Goal: Task Accomplishment & Management: Use online tool/utility

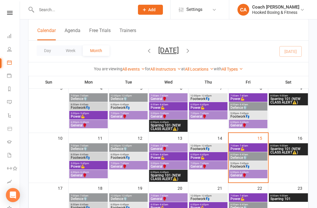
scroll to position [91, 0]
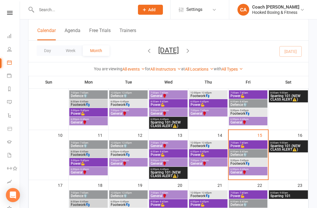
click at [255, 163] on span "Footwork👣" at bounding box center [248, 164] width 36 height 4
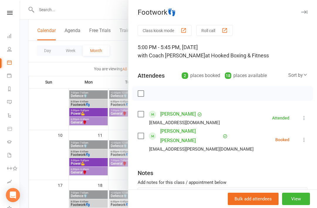
click at [282, 137] on div "Booked" at bounding box center [282, 139] width 14 height 4
click at [305, 137] on icon at bounding box center [304, 140] width 6 height 6
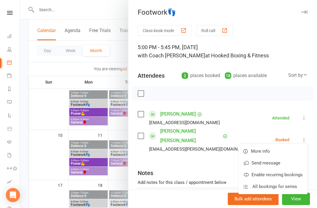
click at [189, 145] on div "mcl.an.rittner@gmail.com" at bounding box center [201, 149] width 105 height 8
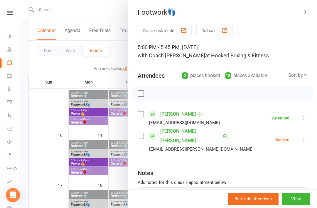
click at [300, 205] on button "View" at bounding box center [296, 198] width 28 height 12
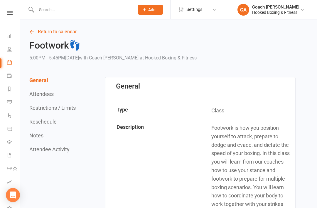
click at [11, 63] on icon at bounding box center [9, 62] width 5 height 5
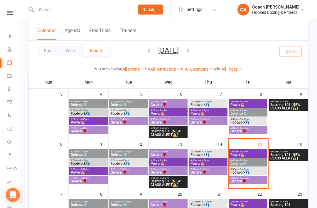
scroll to position [82, 0]
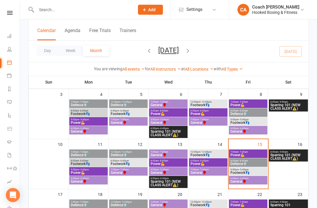
click at [251, 171] on span "Footwork👣" at bounding box center [248, 173] width 36 height 4
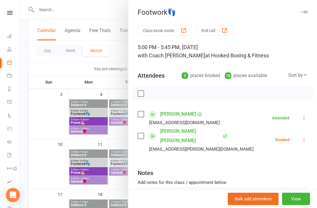
click at [176, 31] on button "Class kiosk mode" at bounding box center [165, 30] width 54 height 11
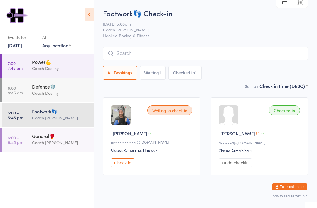
click at [126, 165] on button "Check in" at bounding box center [122, 162] width 23 height 9
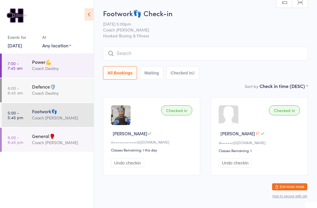
click at [63, 139] on div "General🥊" at bounding box center [60, 135] width 57 height 6
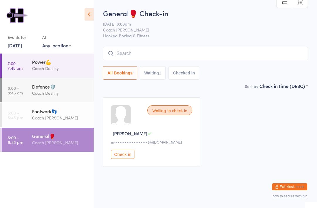
click at [70, 118] on div "Coach [PERSON_NAME]" at bounding box center [60, 117] width 57 height 7
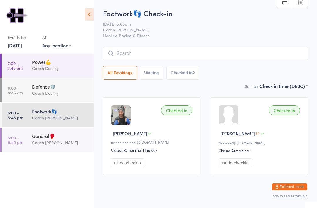
click at [57, 144] on div "Coach [PERSON_NAME]" at bounding box center [60, 142] width 57 height 7
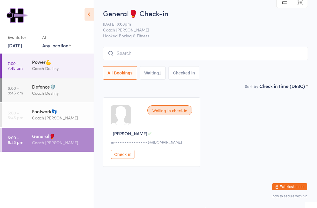
click at [93, 14] on icon at bounding box center [89, 14] width 9 height 12
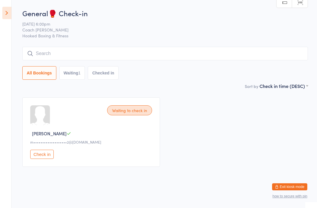
click at [10, 12] on icon at bounding box center [6, 13] width 9 height 12
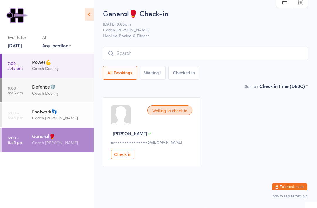
click at [91, 11] on icon at bounding box center [89, 14] width 9 height 12
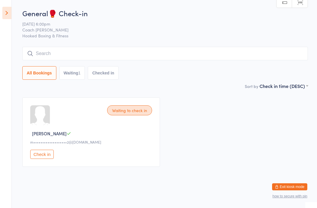
click at [299, 185] on button "Exit kiosk mode" at bounding box center [289, 186] width 35 height 7
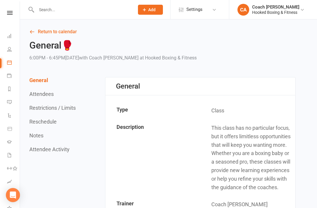
click at [72, 13] on input "text" at bounding box center [83, 10] width 96 height 8
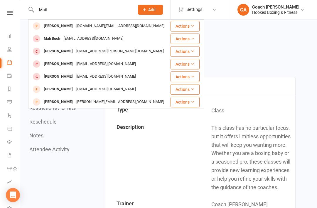
type input "Mail"
click at [107, 65] on div "[EMAIL_ADDRESS][DOMAIN_NAME]" at bounding box center [106, 64] width 63 height 9
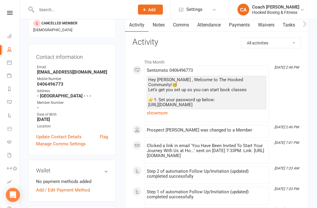
scroll to position [66, 0]
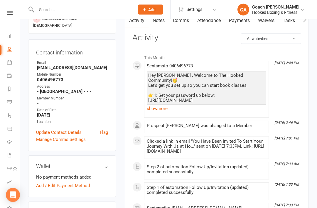
click at [84, 182] on link "Add / Edit Payment Method" at bounding box center [63, 185] width 54 height 7
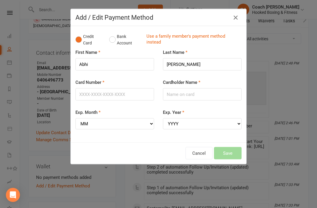
scroll to position [66, 0]
click at [103, 94] on input "Card Number" at bounding box center [114, 94] width 79 height 12
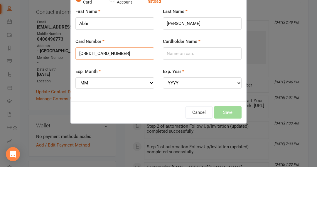
type input "[CREDIT_CARD_NUMBER]"
click at [183, 88] on input "Cardholder Name" at bounding box center [202, 94] width 79 height 12
type input "[PERSON_NAME]"
click at [185, 118] on select "YYYY 2025 2026 2027 2028 2029 2030 2031 2032 2033 2034" at bounding box center [202, 123] width 79 height 11
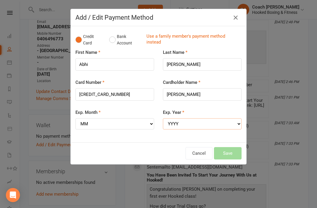
select select "2028"
click at [125, 121] on select "MM 01 02 03 04 05 06 07 08 09 10 11 12" at bounding box center [114, 123] width 79 height 11
select select "08"
click at [233, 151] on button "Save" at bounding box center [228, 153] width 28 height 12
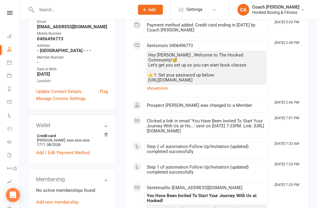
click at [67, 199] on link "Add new membership" at bounding box center [57, 201] width 42 height 5
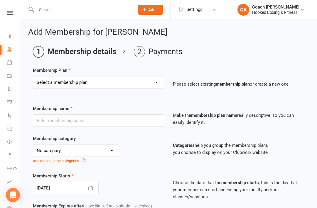
click at [105, 152] on select "No category Adults Children General Intro Offer PRE-LAUNCH Discount memberships…" at bounding box center [76, 150] width 86 height 12
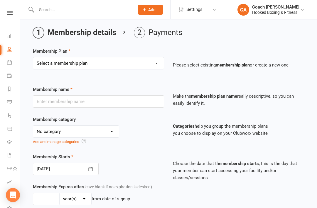
scroll to position [19, 0]
click at [11, 48] on icon at bounding box center [9, 49] width 5 height 5
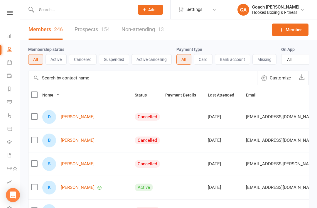
click at [10, 64] on icon at bounding box center [9, 62] width 5 height 5
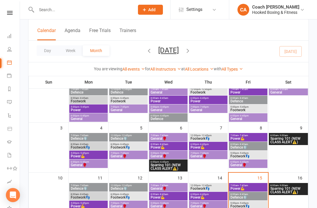
scroll to position [51, 0]
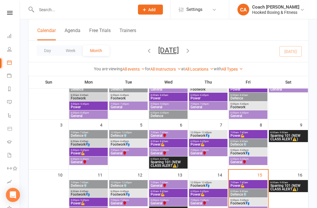
click at [253, 207] on span "General🥊" at bounding box center [248, 212] width 36 height 4
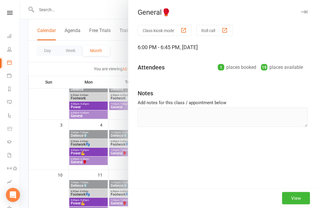
scroll to position [51, 0]
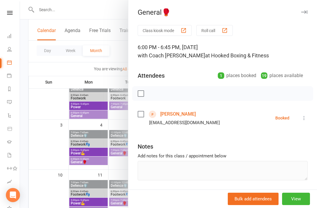
click at [170, 31] on button "Class kiosk mode" at bounding box center [165, 30] width 54 height 11
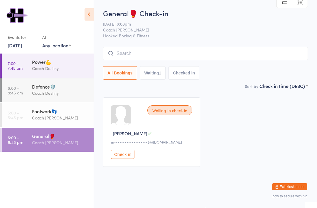
click at [126, 154] on button "Check in" at bounding box center [122, 153] width 23 height 9
